Goal: Check status: Check status

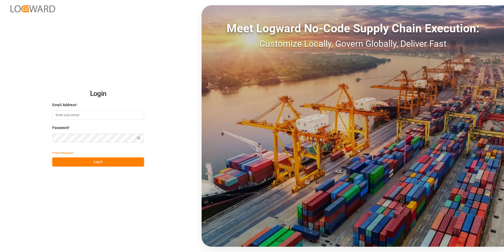
type input "mara-lynn.tan@leschaco.com"
click at [115, 165] on button "Log In" at bounding box center [98, 161] width 92 height 9
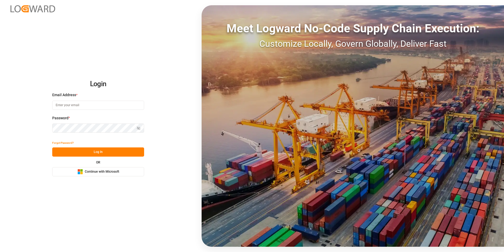
type input "[PERSON_NAME][EMAIL_ADDRESS][DOMAIN_NAME]"
click at [104, 152] on button "Log In" at bounding box center [98, 151] width 92 height 9
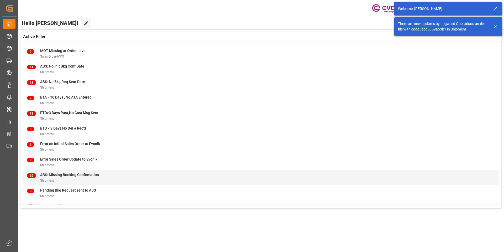
scroll to position [52, 0]
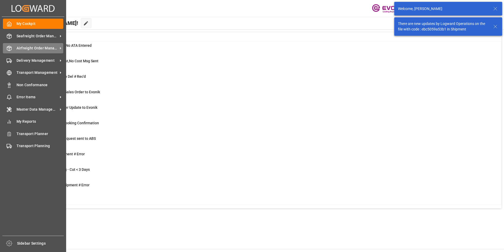
click at [12, 45] on div "Airfreight Order Management Airfreight Order Management" at bounding box center [33, 48] width 60 height 10
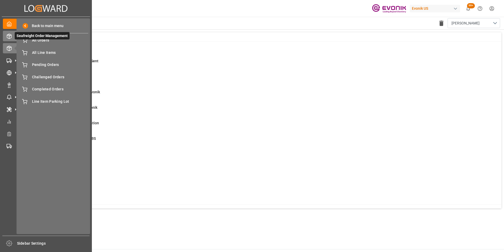
click at [7, 35] on icon at bounding box center [9, 36] width 4 height 5
click at [71, 41] on span "All Orders" at bounding box center [60, 41] width 56 height 6
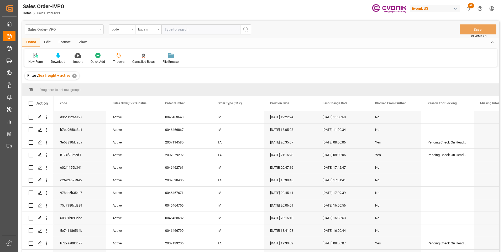
click at [89, 27] on div "Sales Order-IVPO" at bounding box center [63, 29] width 70 height 7
type input "shi"
click at [55, 62] on div "Shipment" at bounding box center [64, 64] width 78 height 11
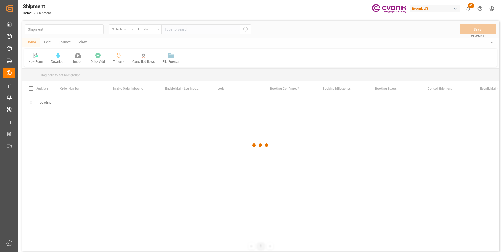
click at [127, 32] on div at bounding box center [260, 145] width 477 height 249
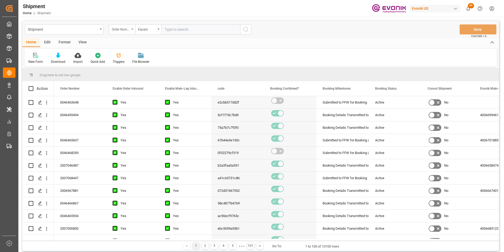
click at [123, 28] on div "Order Number" at bounding box center [121, 29] width 18 height 6
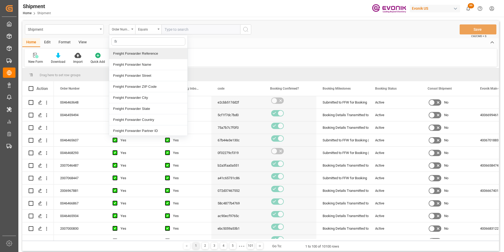
type input "fre"
click at [134, 55] on div "Freight Forwarder Reference" at bounding box center [148, 53] width 78 height 11
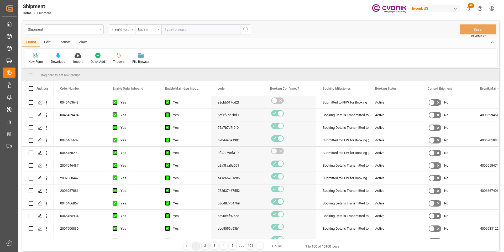
click at [169, 31] on input "text" at bounding box center [200, 29] width 79 height 10
paste input "250805000316"
type input "250805000316"
click at [249, 28] on button "search button" at bounding box center [245, 29] width 11 height 10
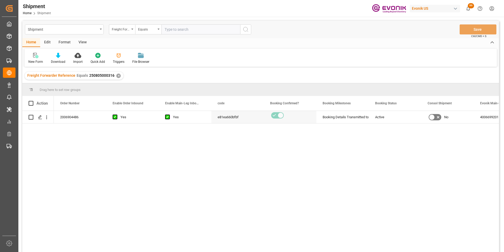
click at [196, 120] on div "Yes" at bounding box center [189, 117] width 32 height 12
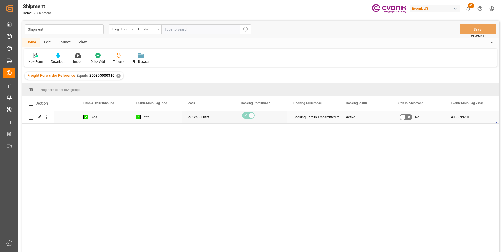
scroll to position [0, 29]
click at [48, 117] on icon "open menu" at bounding box center [47, 117] width 6 height 6
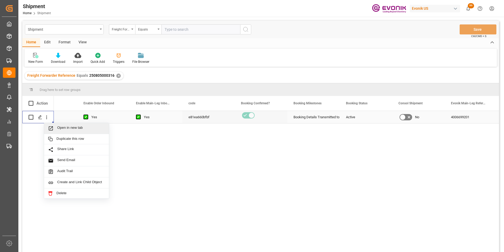
click at [54, 126] on span "Press SPACE to select this row." at bounding box center [52, 128] width 9 height 6
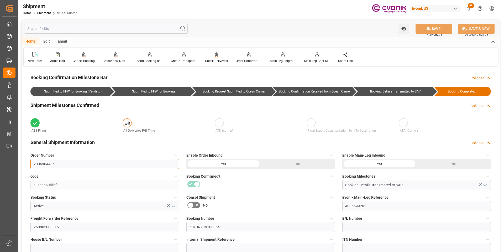
drag, startPoint x: 58, startPoint y: 161, endPoint x: 22, endPoint y: 159, distance: 36.3
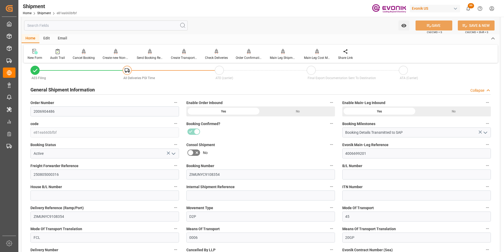
click at [90, 27] on input "text" at bounding box center [106, 25] width 164 height 10
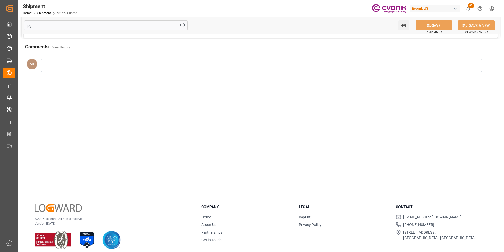
scroll to position [0, 0]
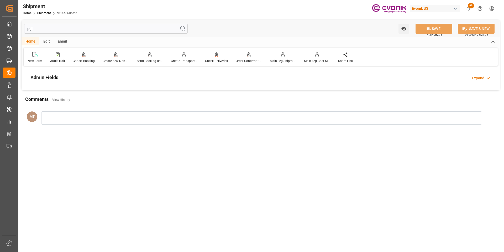
type input "pgi"
click at [83, 75] on div "Admin Fields Expand" at bounding box center [260, 77] width 460 height 10
click at [44, 13] on link "Shipment" at bounding box center [44, 13] width 14 height 4
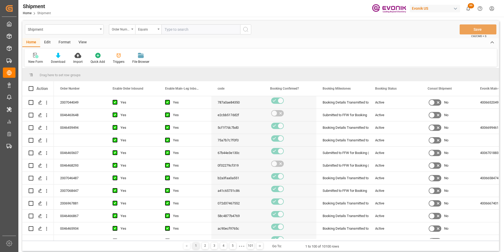
click at [127, 30] on div "Order Number" at bounding box center [121, 29] width 18 height 6
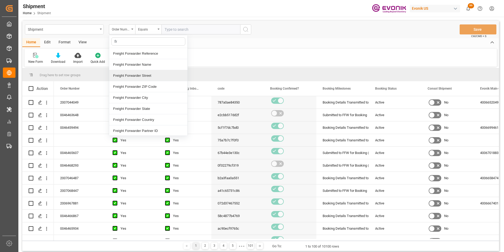
type input "fre"
click at [135, 55] on div "Freight Forwarder Reference" at bounding box center [148, 53] width 78 height 11
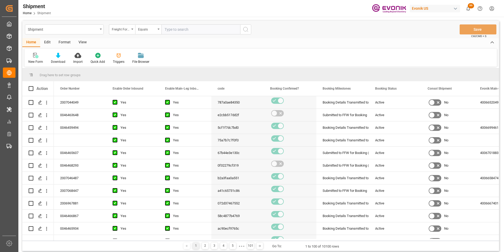
click at [173, 29] on input "text" at bounding box center [200, 29] width 79 height 10
paste input "250905000146"
type input "250905000146"
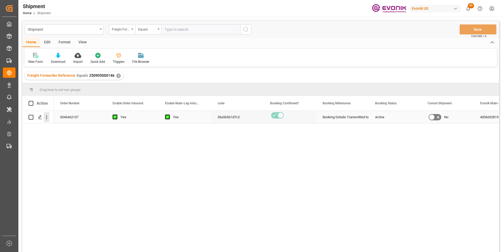
click at [46, 117] on icon "open menu" at bounding box center [47, 117] width 6 height 6
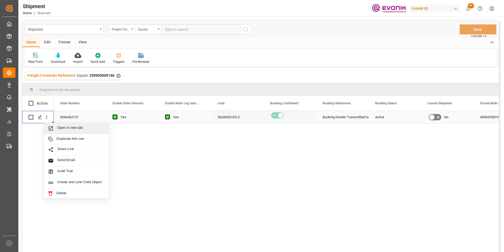
click at [53, 124] on div "Open in new tab" at bounding box center [76, 128] width 65 height 11
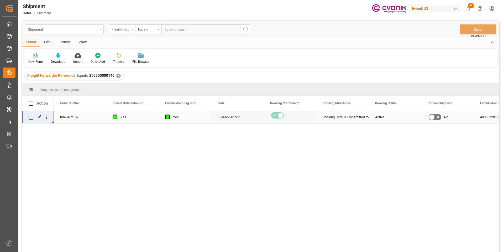
click at [93, 28] on div "Shipment" at bounding box center [63, 29] width 70 height 7
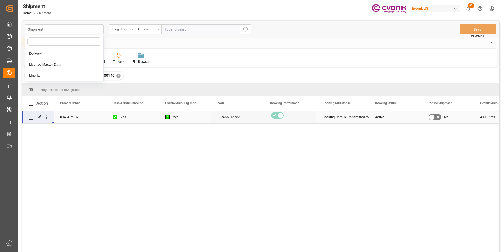
type input "lin"
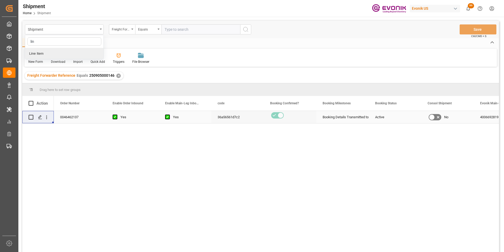
click at [51, 53] on div "Line Item" at bounding box center [64, 53] width 78 height 11
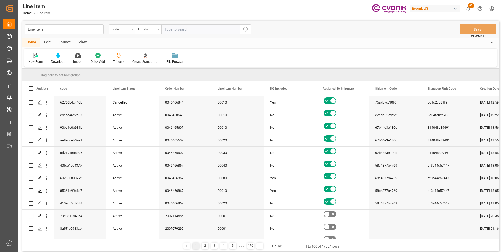
click at [126, 29] on div "code" at bounding box center [121, 29] width 18 height 6
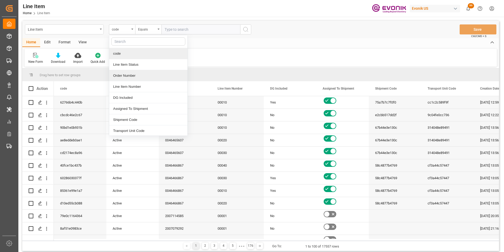
click at [129, 72] on div "Order Number" at bounding box center [148, 75] width 78 height 11
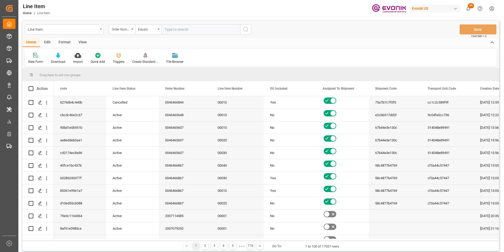
click at [174, 29] on input "text" at bounding box center [200, 29] width 79 height 10
paste input "2007139207"
type input "2007139207"
click at [243, 30] on icon "search button" at bounding box center [246, 29] width 6 height 6
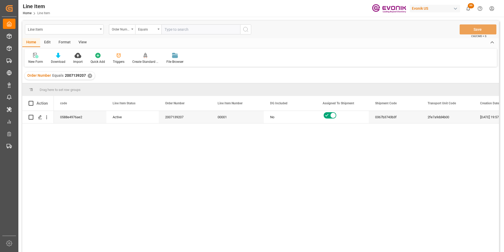
click at [81, 40] on div "View" at bounding box center [83, 42] width 16 height 9
click at [54, 55] on div at bounding box center [59, 56] width 26 height 6
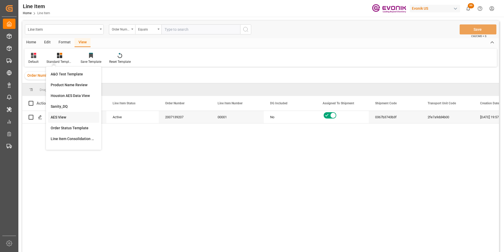
click at [61, 115] on div "AES View" at bounding box center [74, 117] width 46 height 6
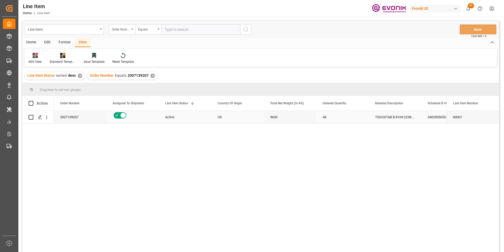
click at [374, 116] on div "TEGOSTAB B 8169:2238:200:OU:AP" at bounding box center [395, 117] width 53 height 12
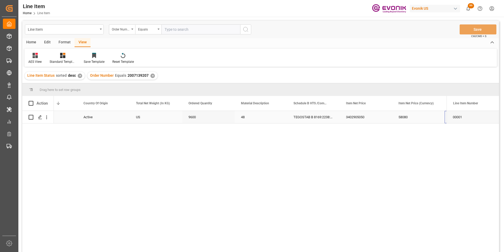
scroll to position [0, 134]
click at [315, 116] on div "3402905050" at bounding box center [313, 117] width 53 height 12
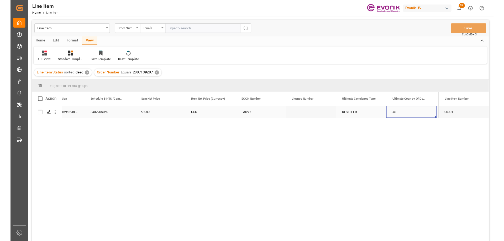
scroll to position [0, 397]
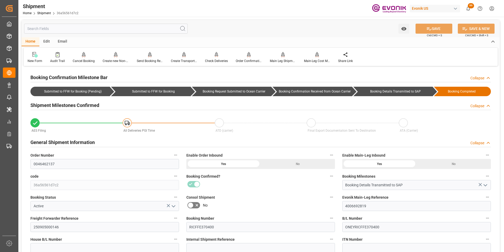
click at [60, 26] on input "text" at bounding box center [106, 29] width 164 height 10
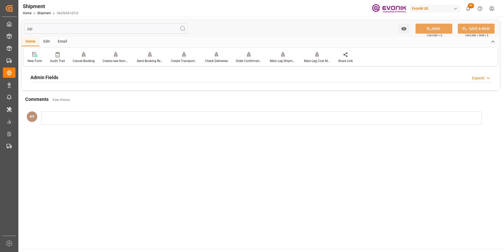
type input "pgi"
click at [77, 80] on div "Admin Fields Expand" at bounding box center [260, 77] width 460 height 10
